Goal: Find specific page/section: Find specific page/section

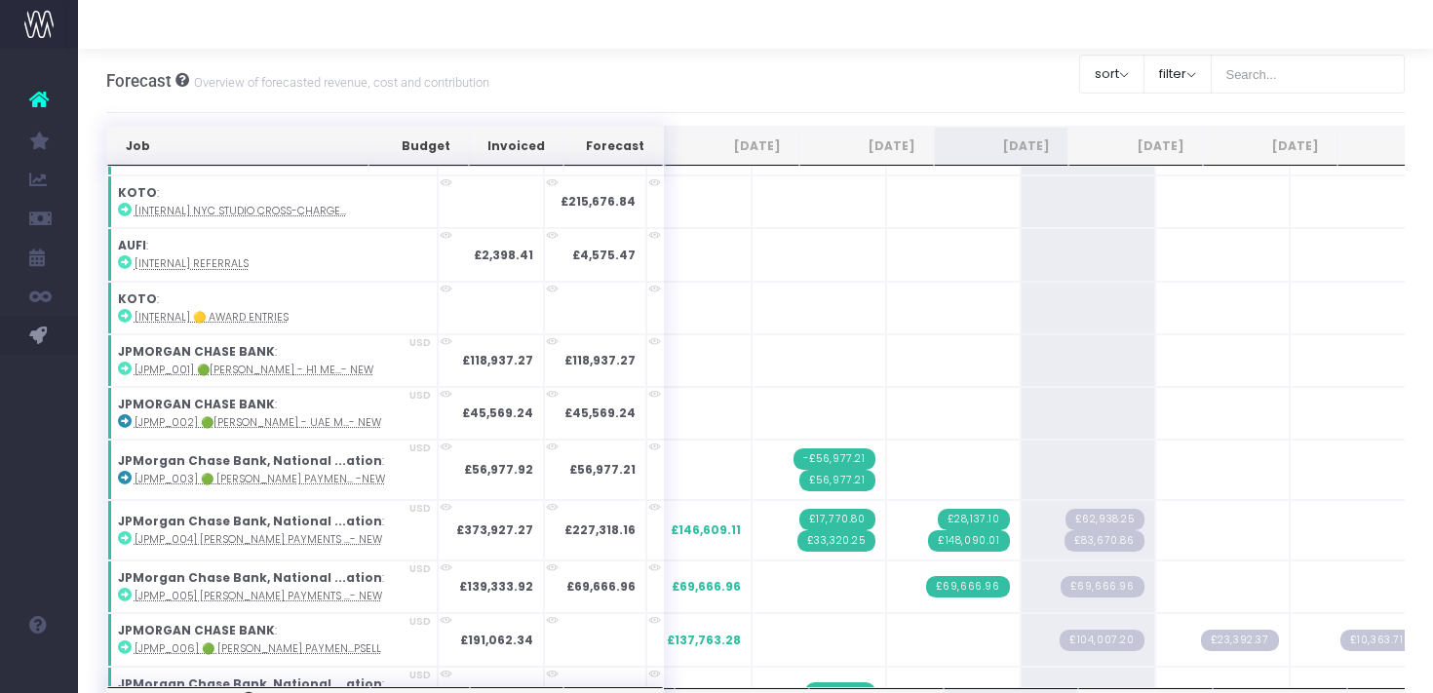
scroll to position [1992, 0]
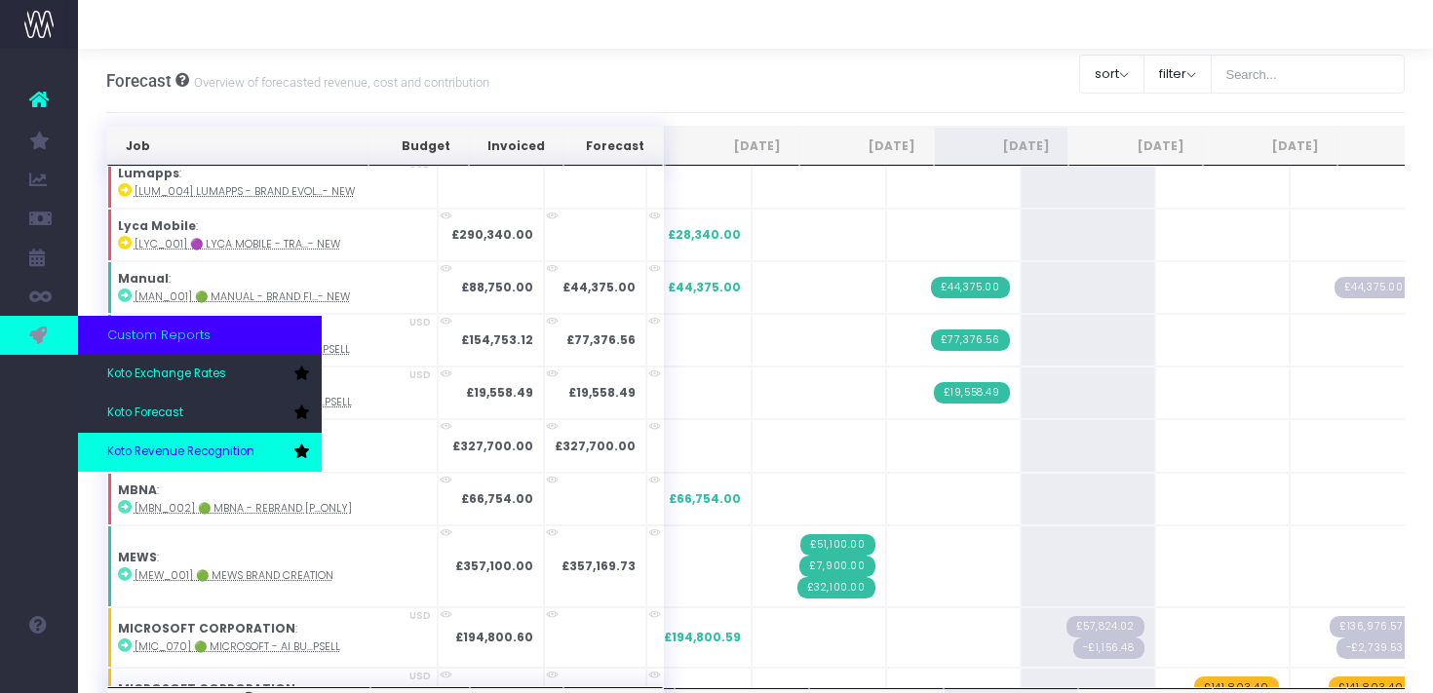
click at [178, 446] on span "Koto Revenue Recognition" at bounding box center [180, 453] width 147 height 18
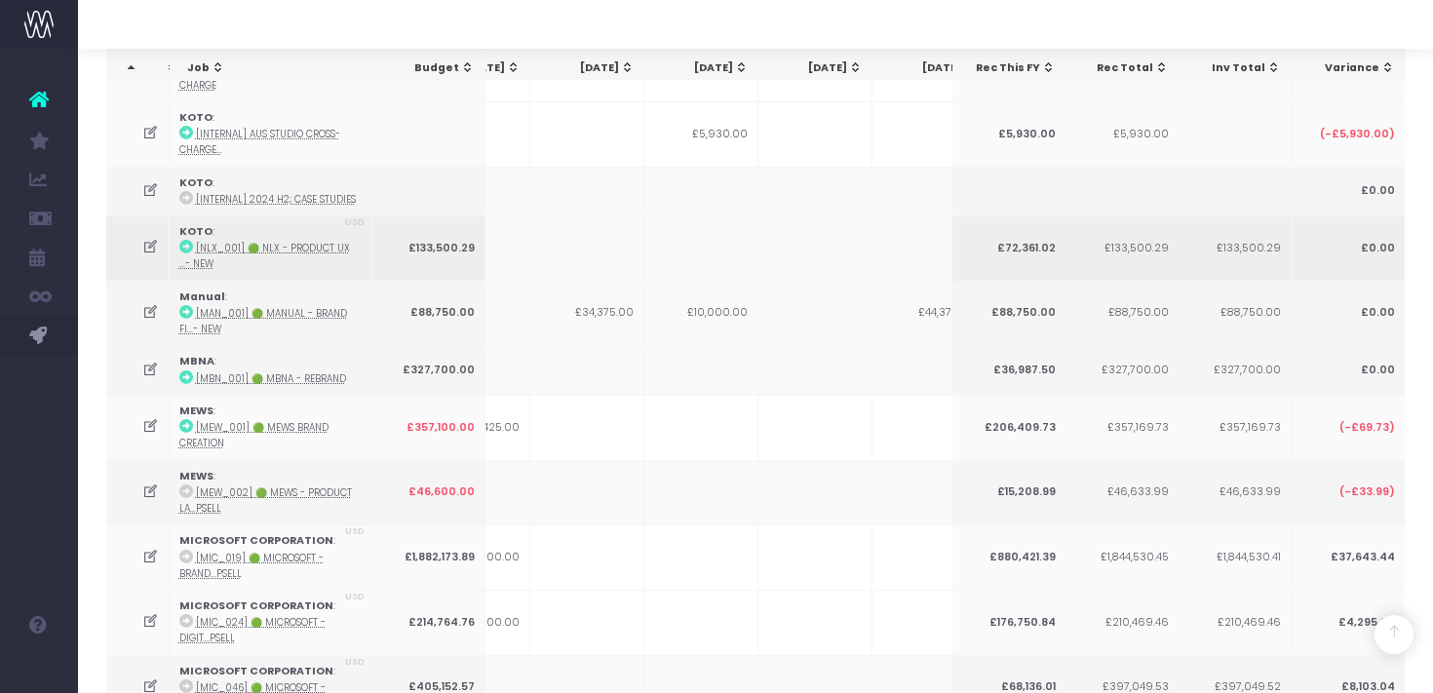
scroll to position [0, 385]
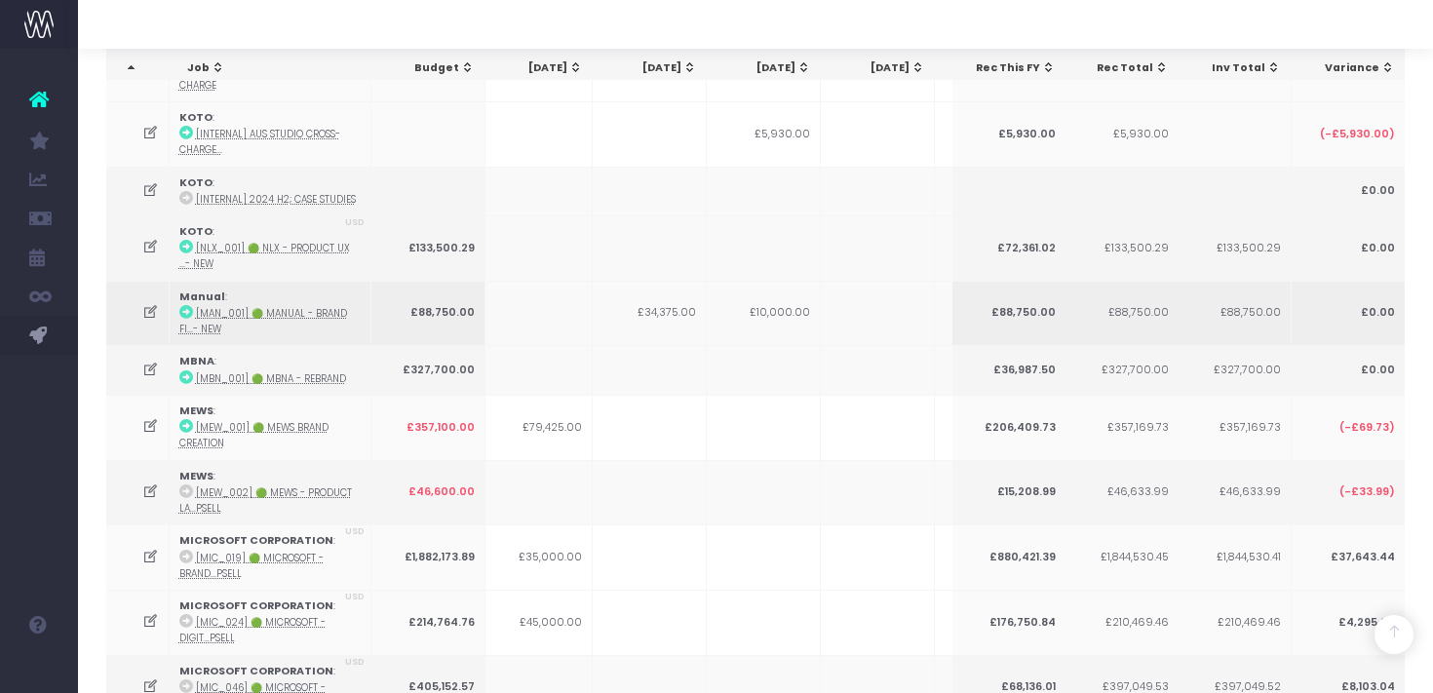
click at [666, 300] on td "£34,375.00" at bounding box center [650, 313] width 114 height 65
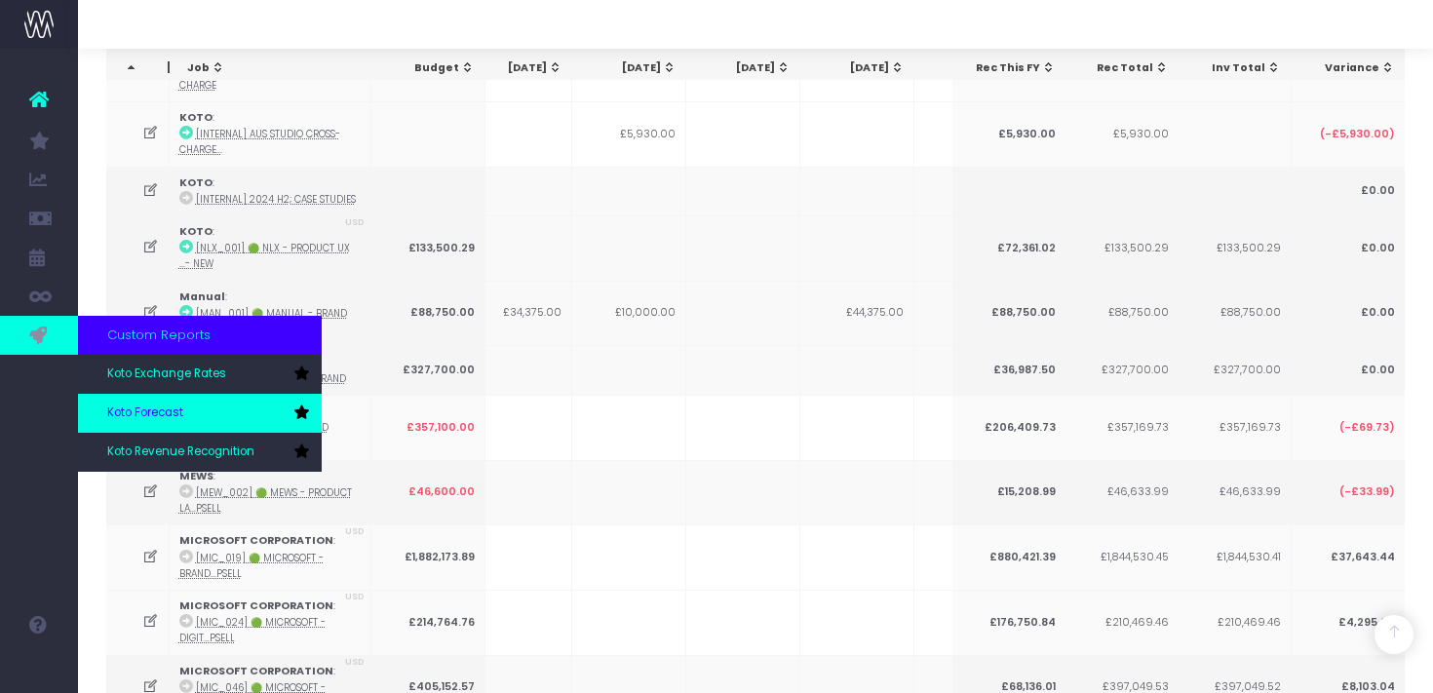
click at [162, 412] on span "Koto Forecast" at bounding box center [145, 414] width 76 height 18
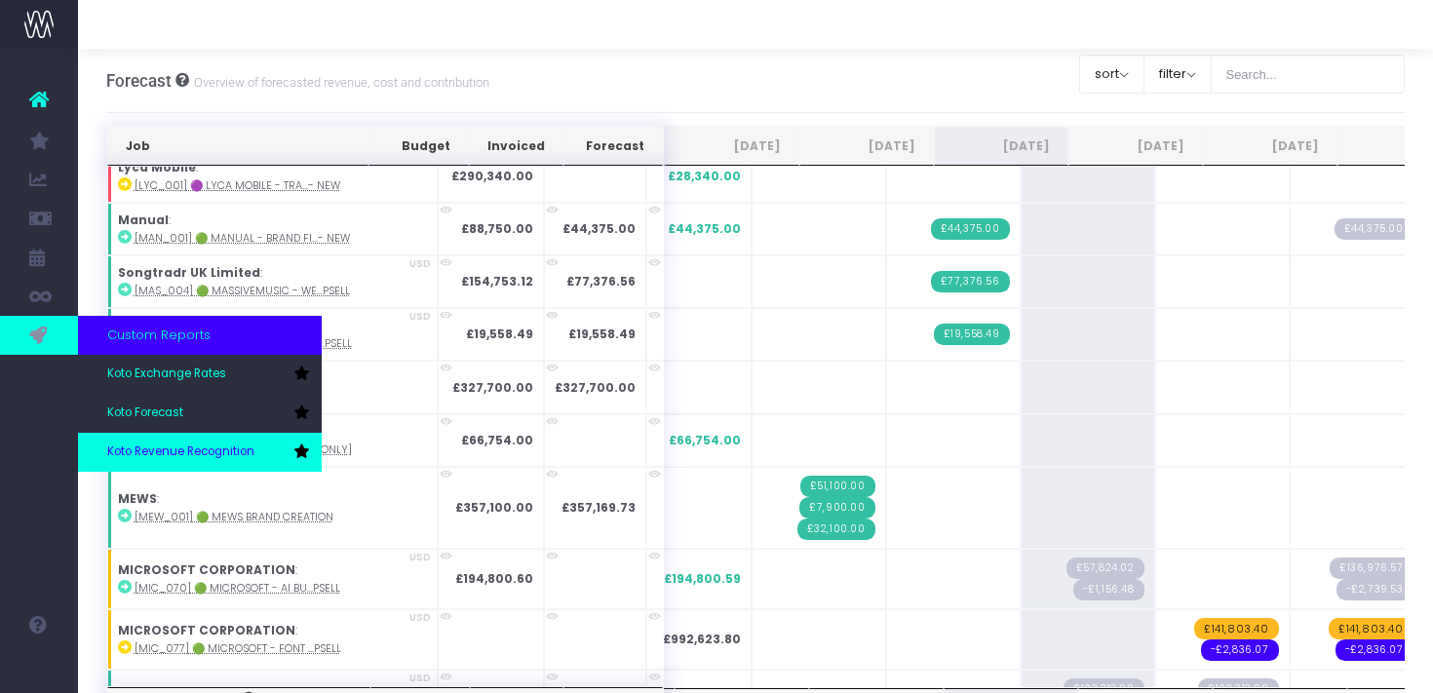
click at [179, 449] on span "Koto Revenue Recognition" at bounding box center [180, 453] width 147 height 18
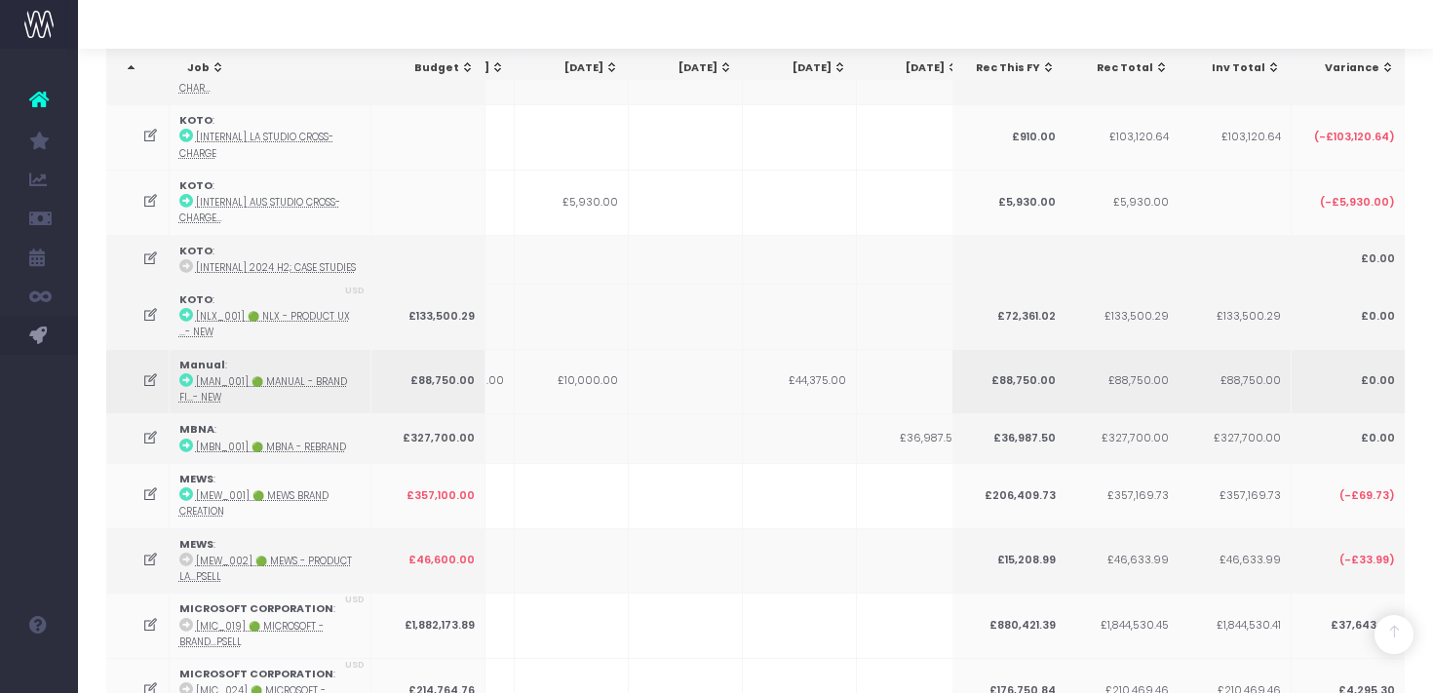
scroll to position [0, 590]
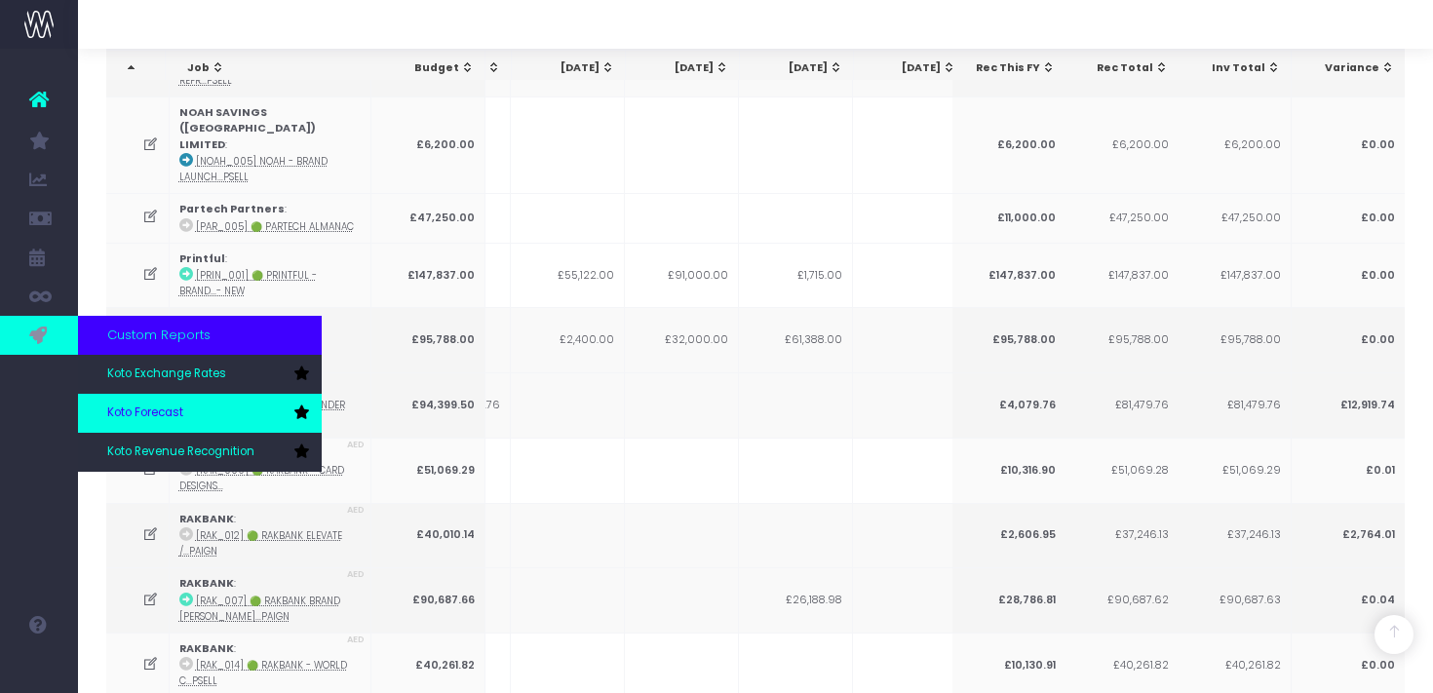
click at [155, 423] on link "Koto Forecast" at bounding box center [200, 413] width 244 height 39
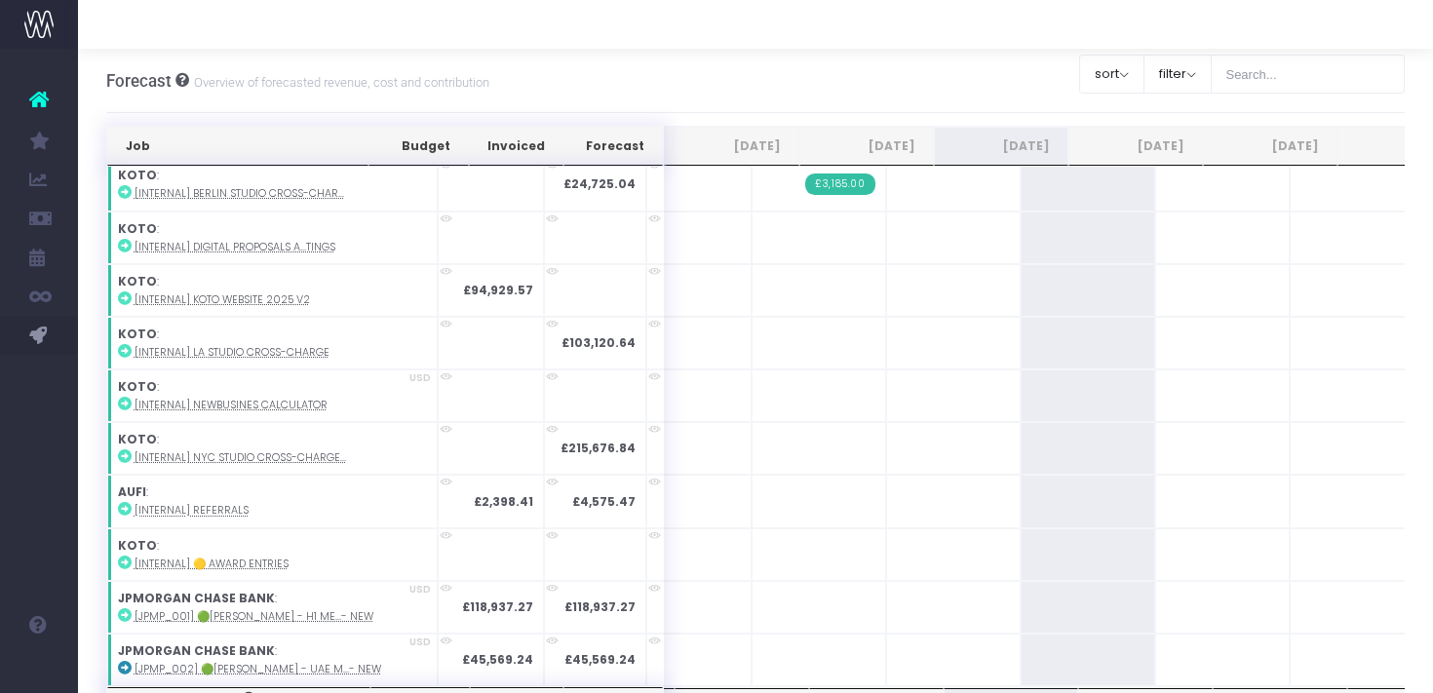
scroll to position [1810, 0]
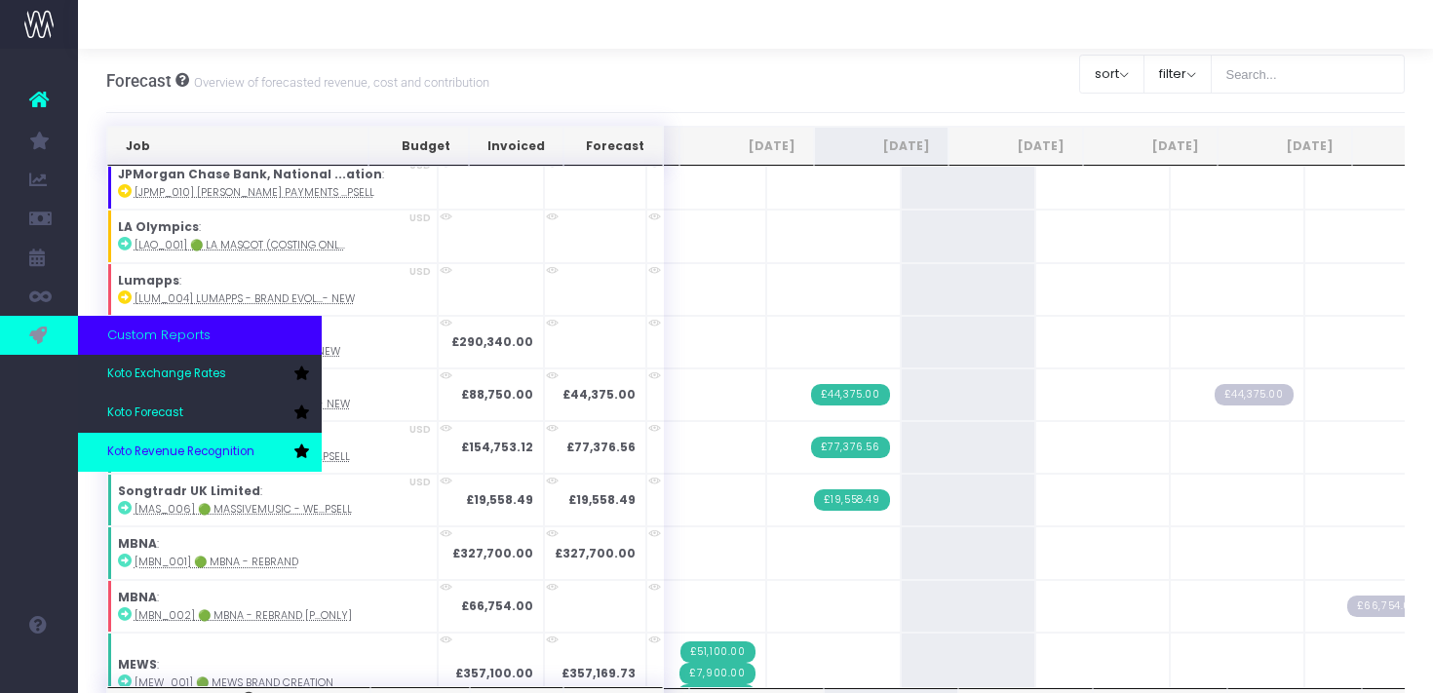
click at [159, 447] on span "Koto Revenue Recognition" at bounding box center [180, 453] width 147 height 18
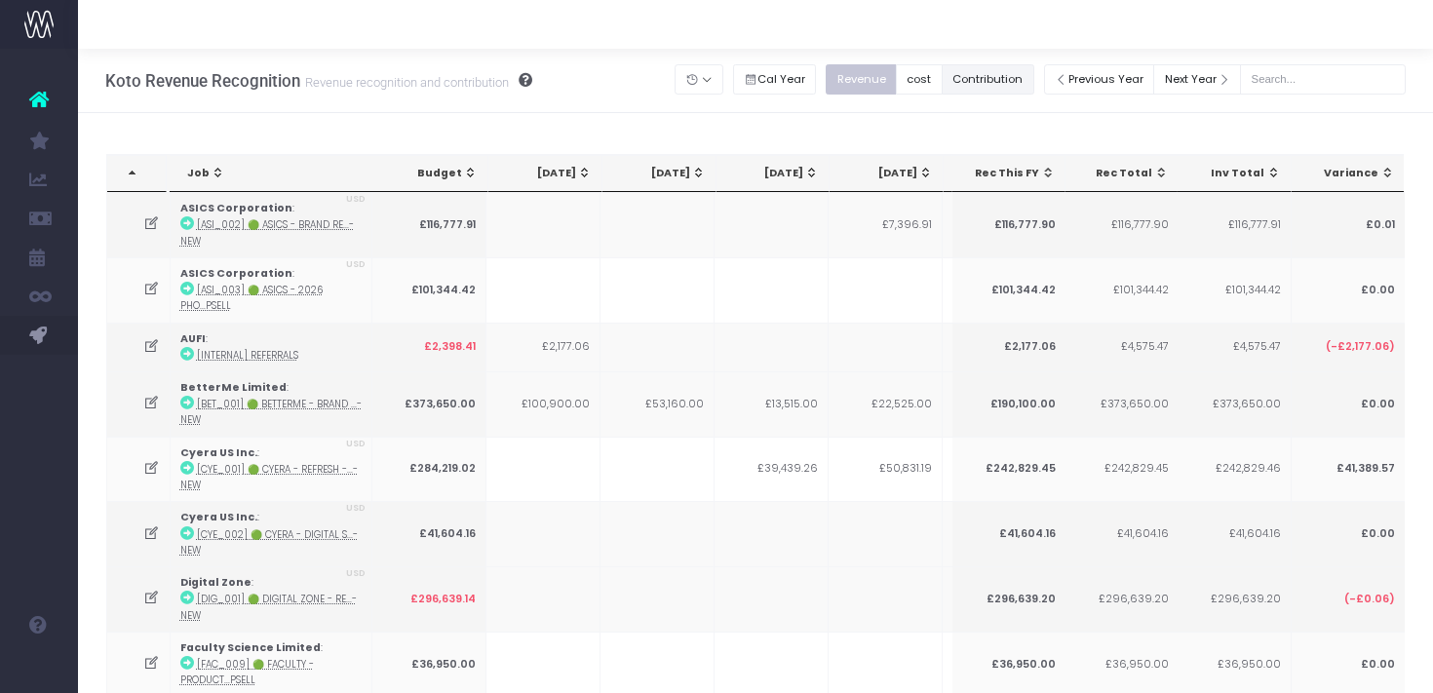
click at [1013, 75] on button "Contribution" at bounding box center [988, 79] width 93 height 30
